Goal: Transaction & Acquisition: Book appointment/travel/reservation

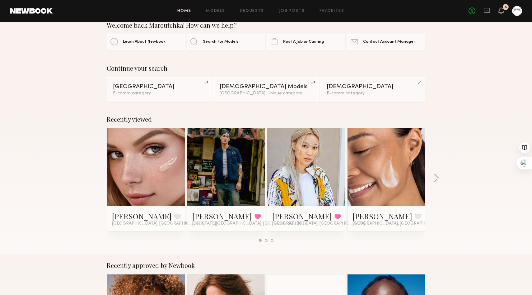
scroll to position [9, 0]
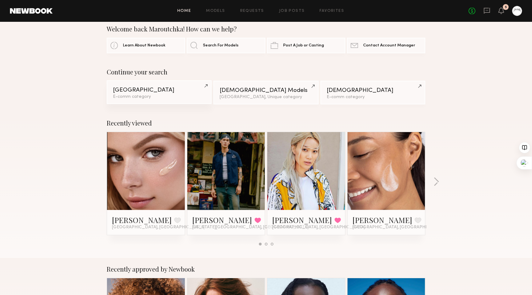
click at [165, 89] on div "[GEOGRAPHIC_DATA]" at bounding box center [159, 90] width 92 height 6
click at [245, 148] on div at bounding box center [226, 171] width 78 height 78
click at [226, 185] on link at bounding box center [226, 171] width 38 height 78
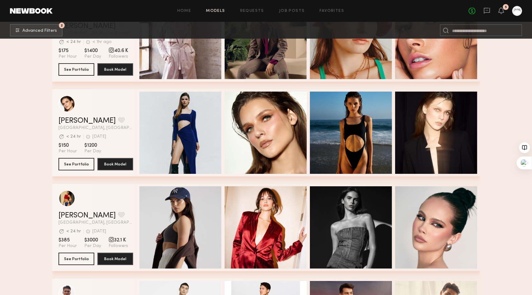
scroll to position [3463, 0]
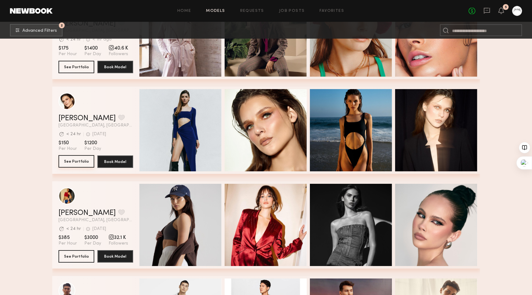
click at [82, 162] on button "See Portfolio" at bounding box center [76, 161] width 36 height 12
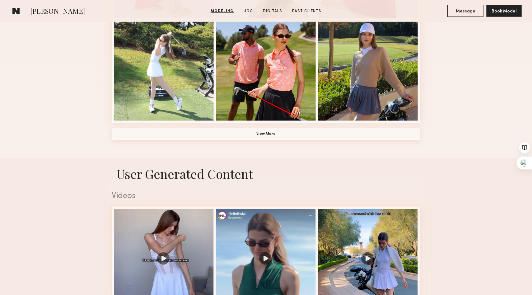
scroll to position [465, 0]
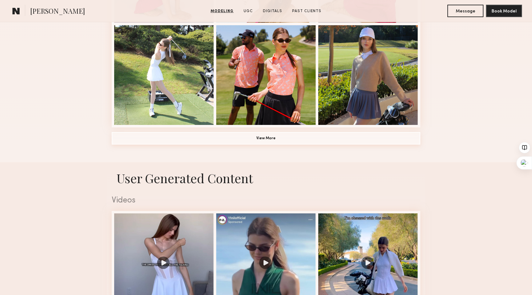
click at [256, 137] on button "View More" at bounding box center [266, 138] width 309 height 12
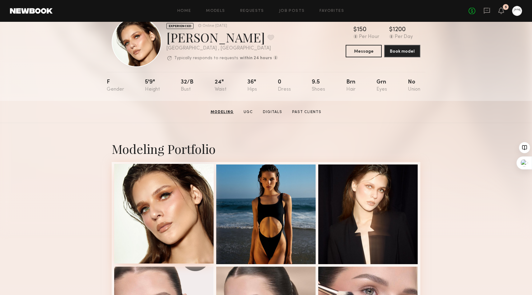
scroll to position [0, 0]
